Goal: Task Accomplishment & Management: Use online tool/utility

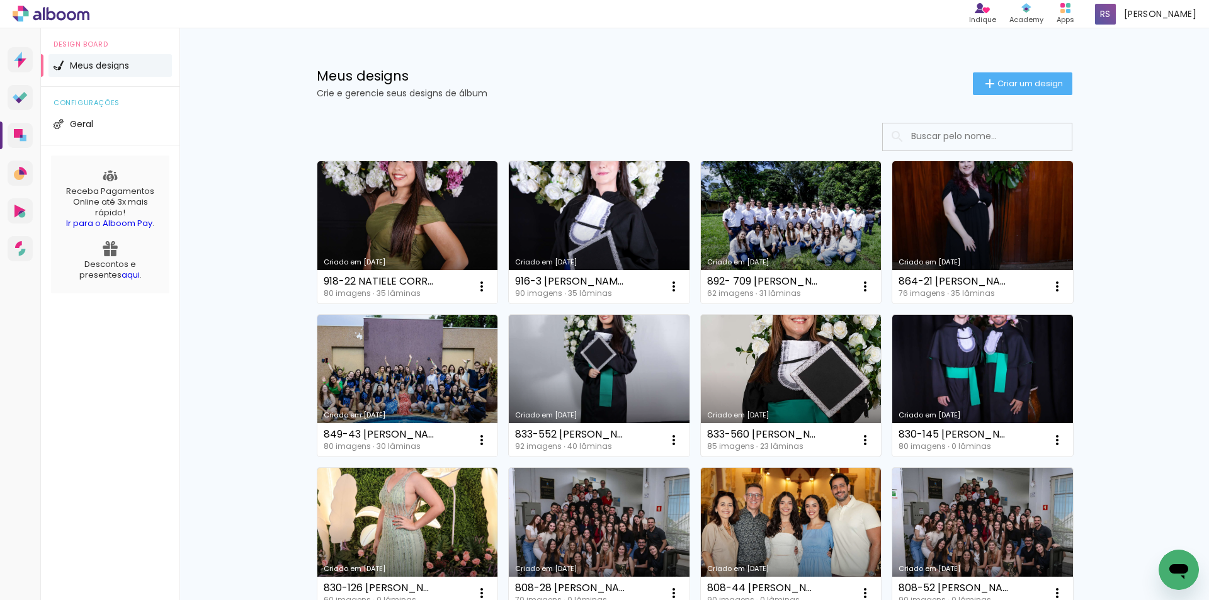
click at [796, 372] on link "Criado em [DATE]" at bounding box center [791, 386] width 181 height 142
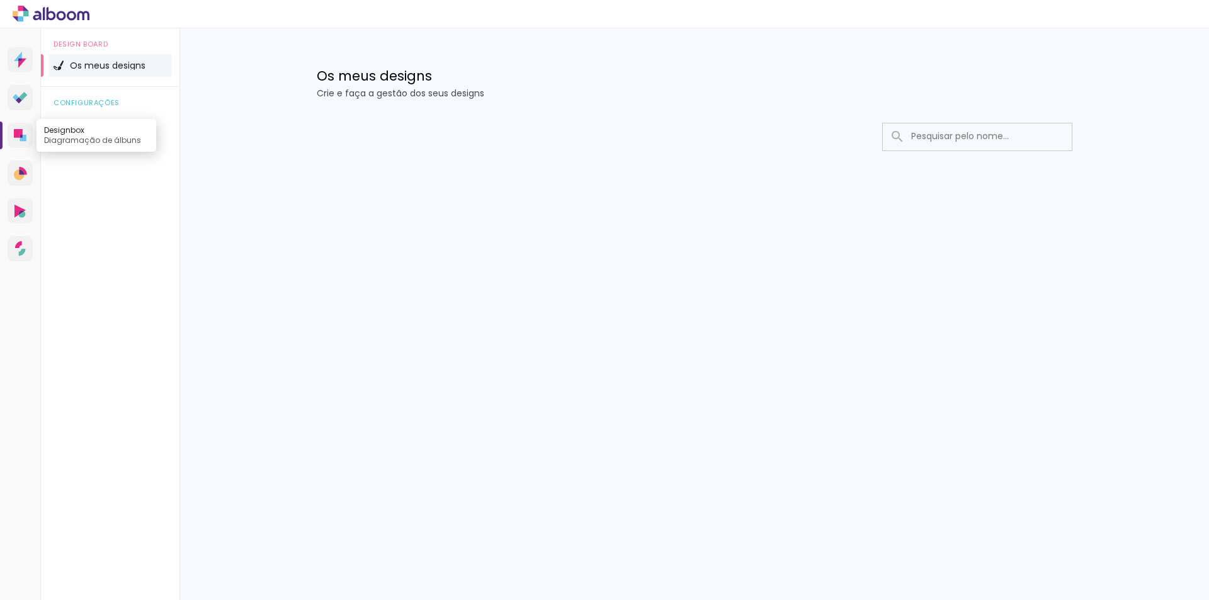
click at [17, 133] on icon at bounding box center [18, 133] width 9 height 9
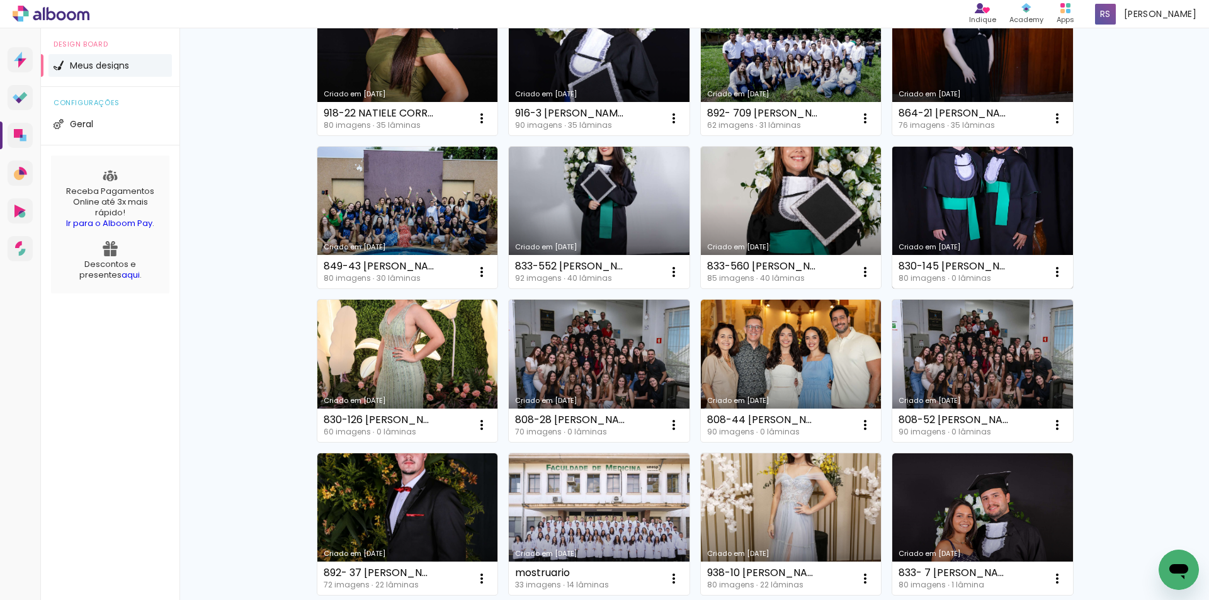
scroll to position [189, 0]
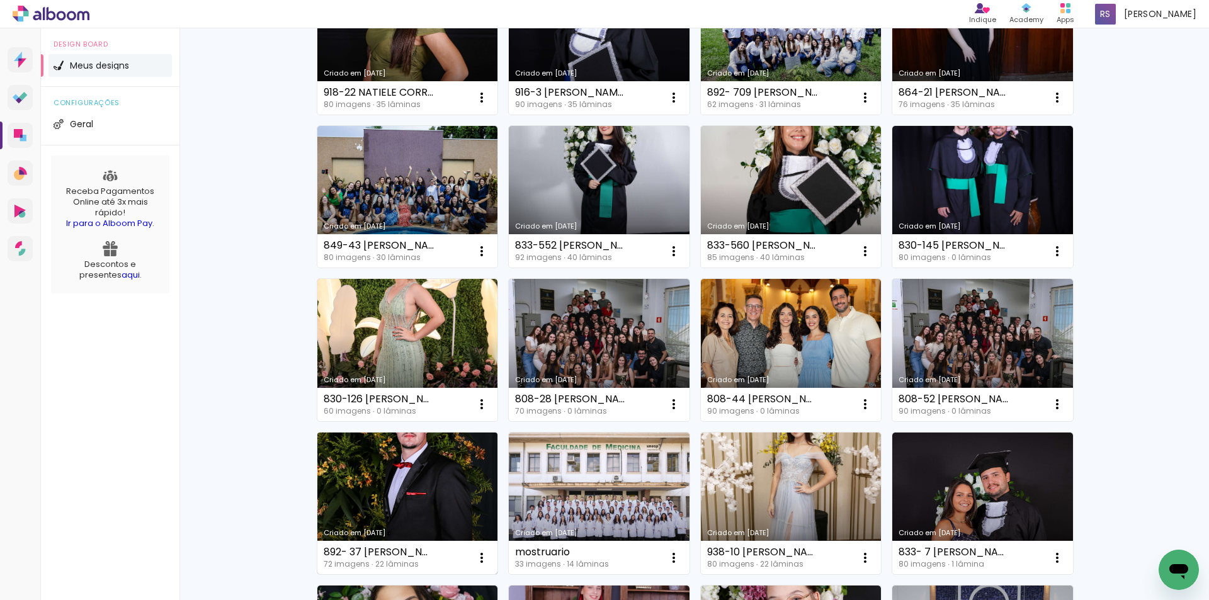
click at [416, 480] on link "Criado em [DATE]" at bounding box center [407, 504] width 181 height 142
